Goal: Information Seeking & Learning: Understand process/instructions

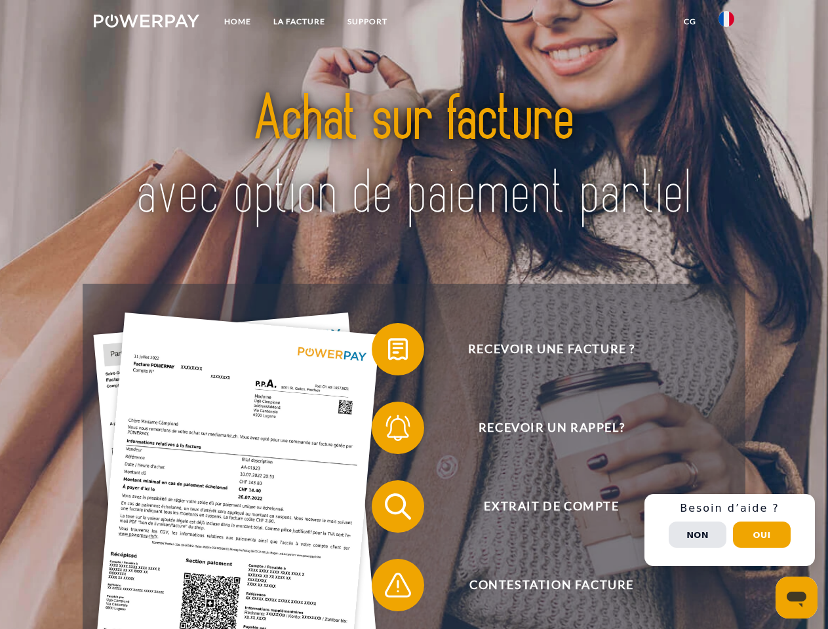
click at [146, 23] on img at bounding box center [147, 20] width 106 height 13
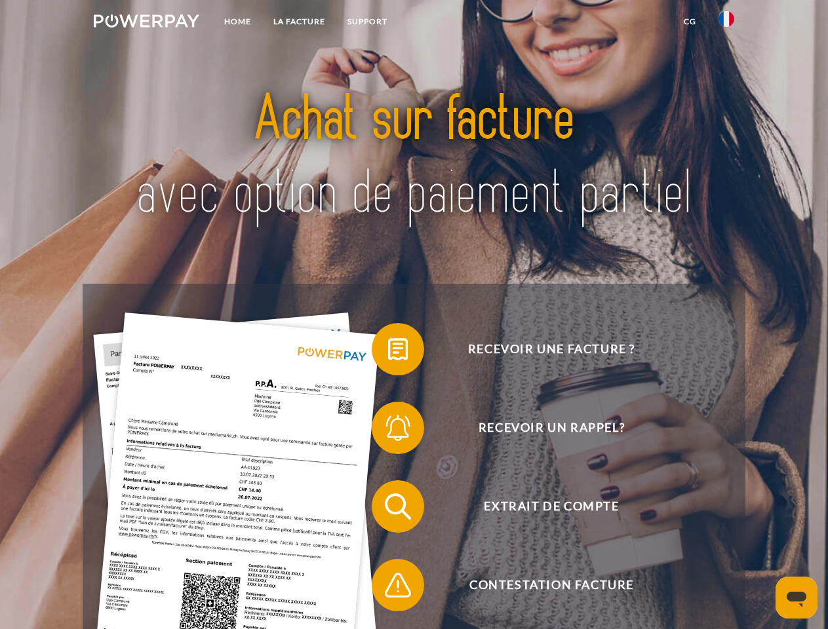
click at [726, 23] on img at bounding box center [727, 19] width 16 height 16
click at [690, 22] on link "CG" at bounding box center [690, 22] width 35 height 24
click at [388, 352] on span at bounding box center [379, 350] width 66 height 66
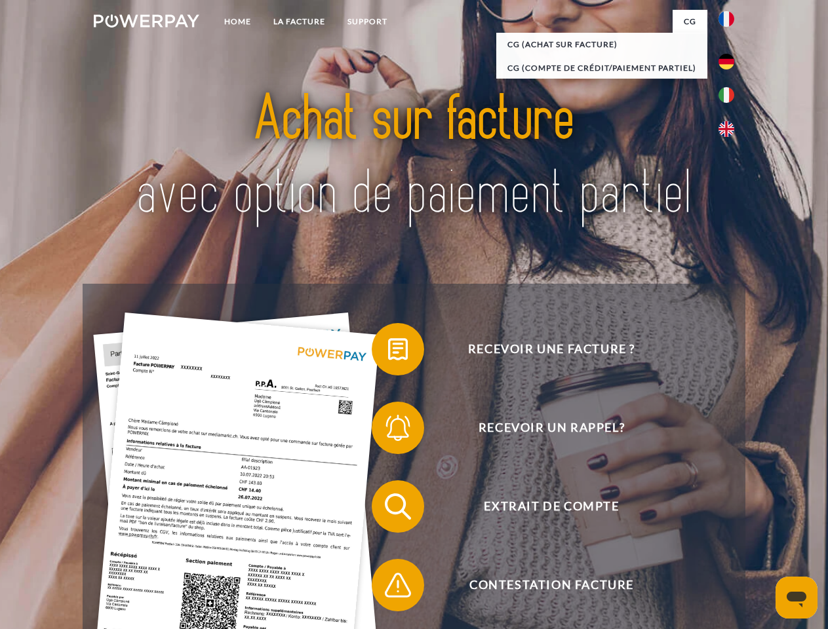
click at [388, 431] on div "Recevoir une facture ? Recevoir un rappel? Extrait de compte retour" at bounding box center [414, 546] width 662 height 525
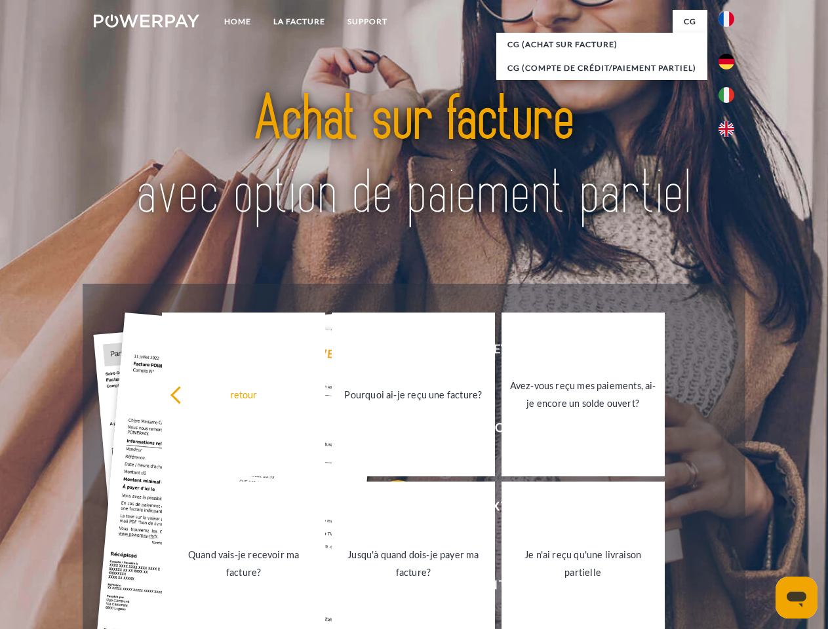
click at [388, 509] on link "Jusqu'à quand dois-je payer ma facture?" at bounding box center [413, 564] width 163 height 164
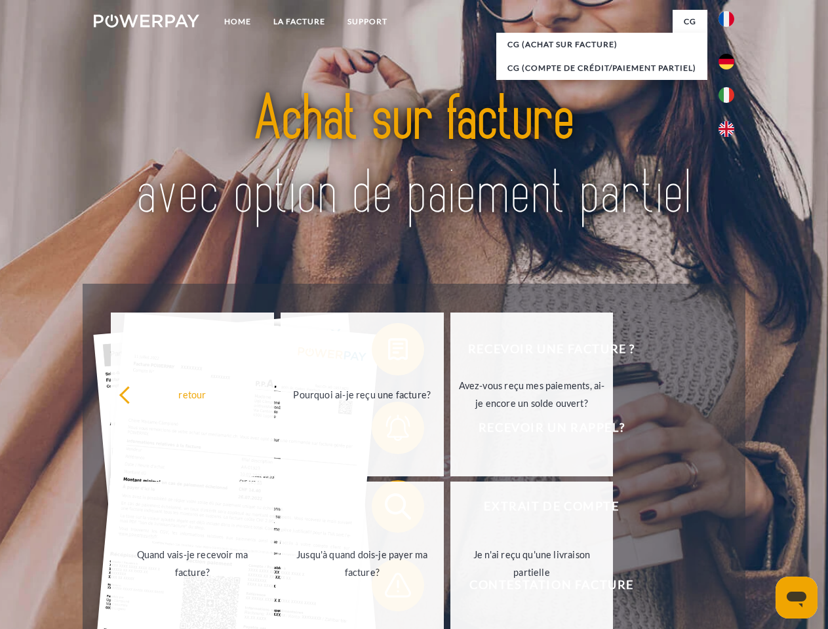
click at [388, 588] on span at bounding box center [379, 586] width 66 height 66
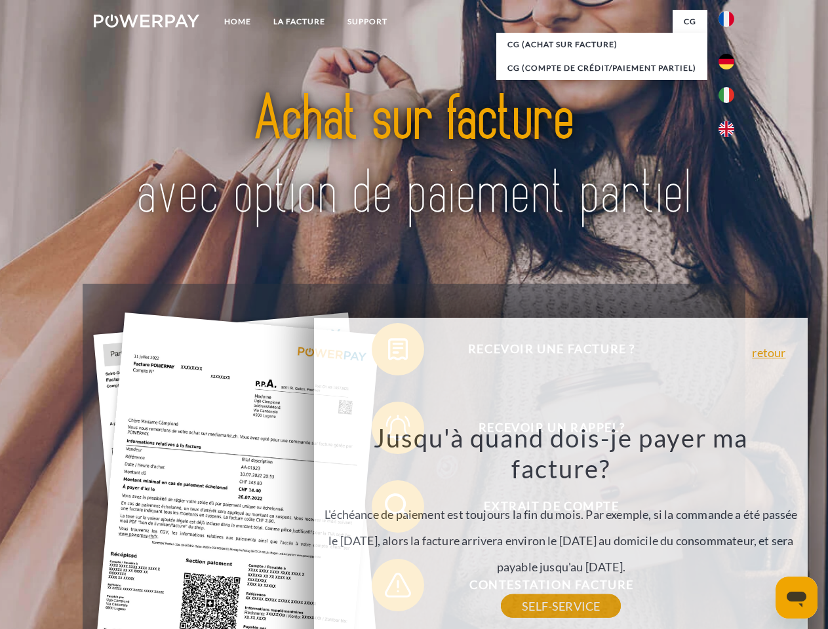
click at [730, 530] on div "Recevoir une facture ? Recevoir un rappel? Extrait de compte retour" at bounding box center [414, 546] width 662 height 525
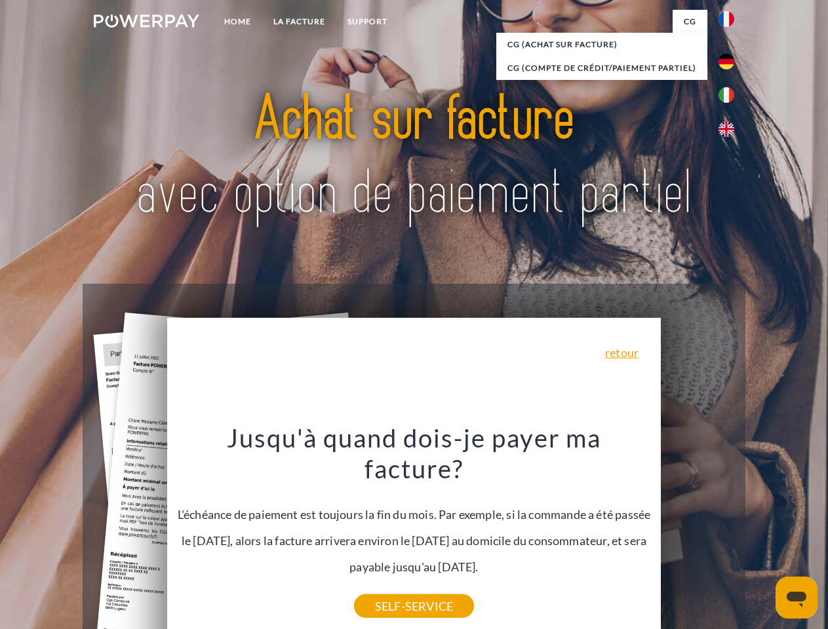
click at [698, 533] on span "Extrait de compte" at bounding box center [551, 507] width 321 height 52
click at [762, 535] on header "Home LA FACTURE Support" at bounding box center [414, 452] width 828 height 905
